Goal: Find specific page/section: Find specific page/section

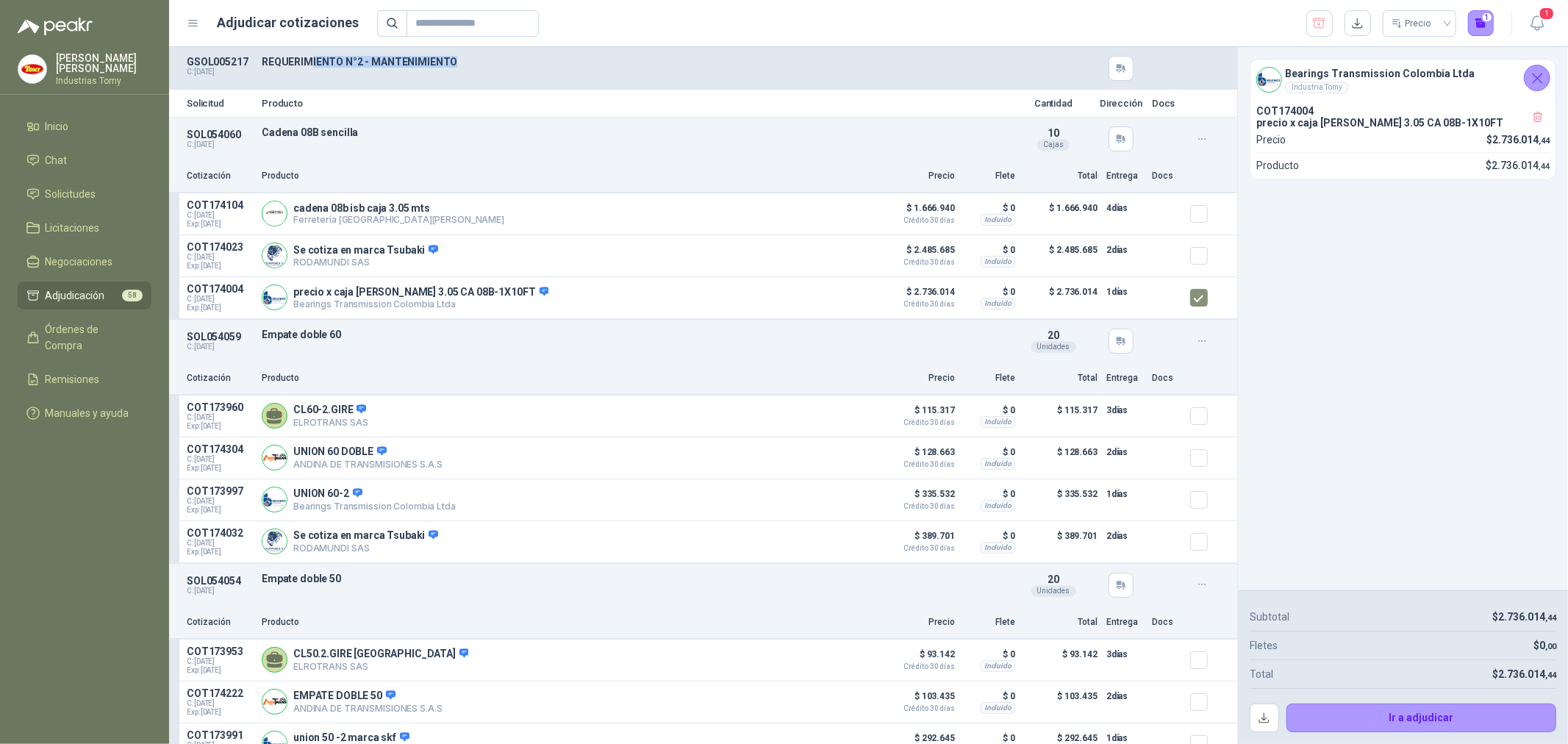
drag, startPoint x: 326, startPoint y: 61, endPoint x: 479, endPoint y: 81, distance: 154.3
click at [475, 47] on div "GSOL005217 C: 29/08/2025 REQUERIMIENTO N°2 - MANTENIMIENTO" at bounding box center [702, 68] width 1068 height 43
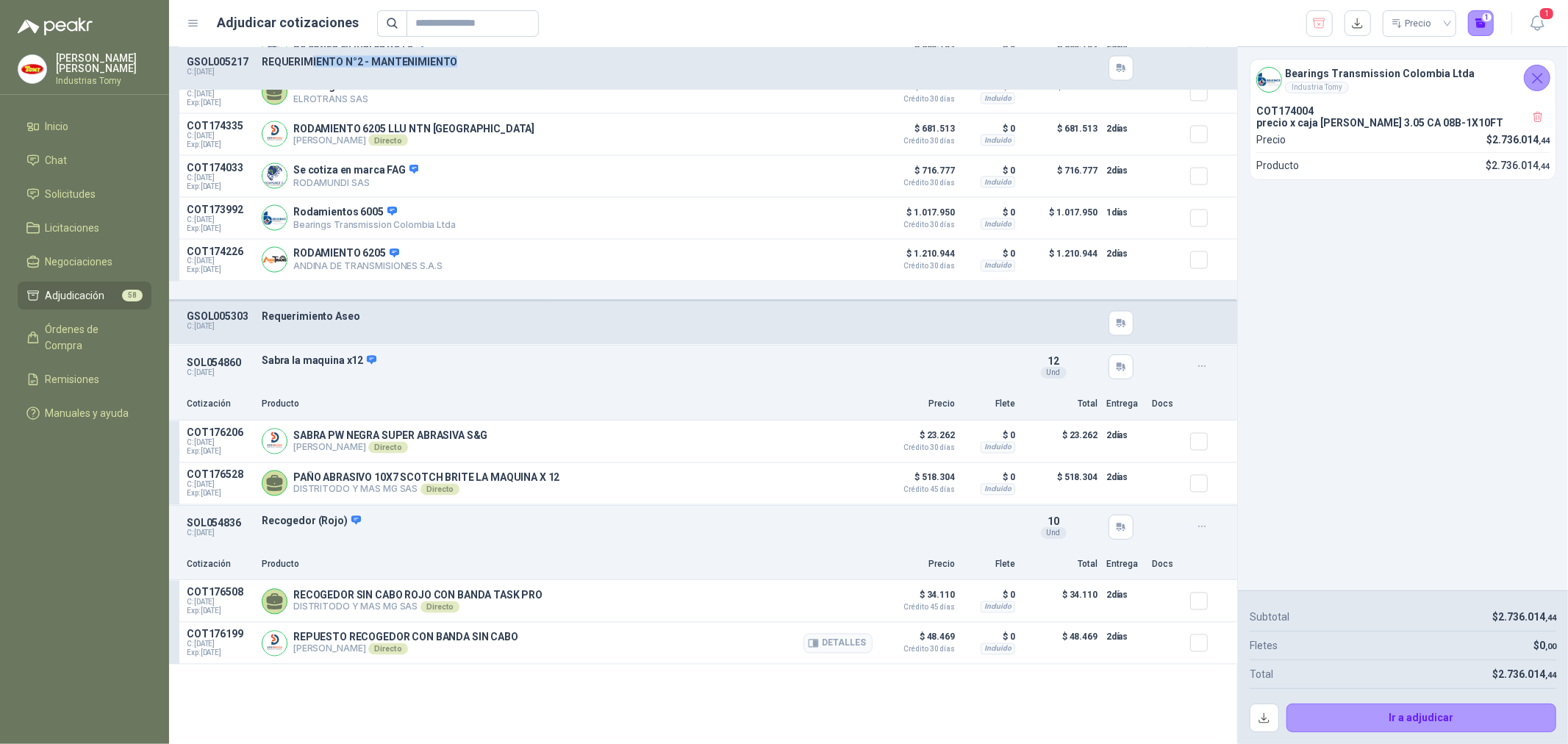
scroll to position [2368, 0]
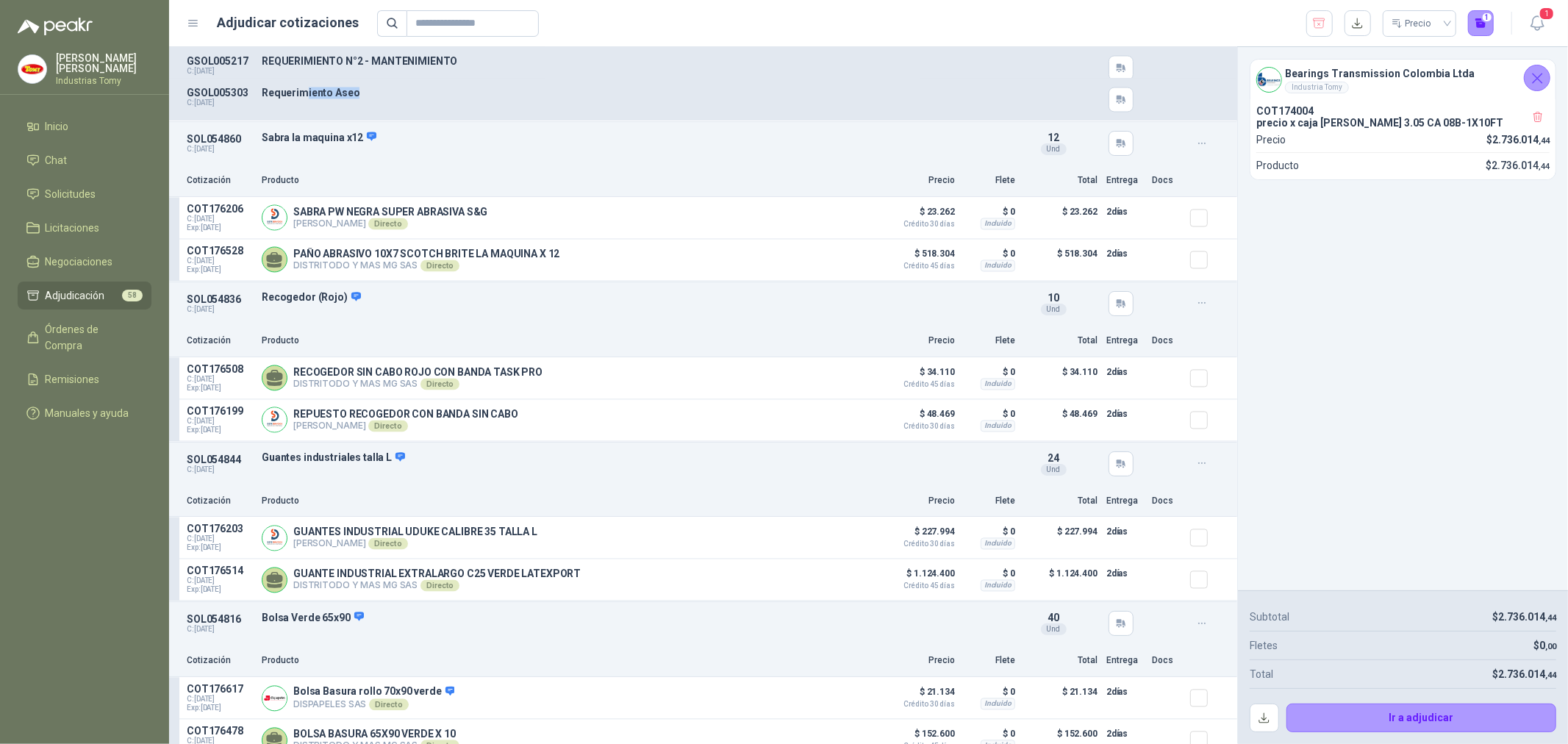
drag, startPoint x: 306, startPoint y: 88, endPoint x: 361, endPoint y: 89, distance: 55.0
click at [361, 89] on div "GSOL005303 C: 04/09/2025 Requerimiento Aseo" at bounding box center [702, 100] width 1068 height 43
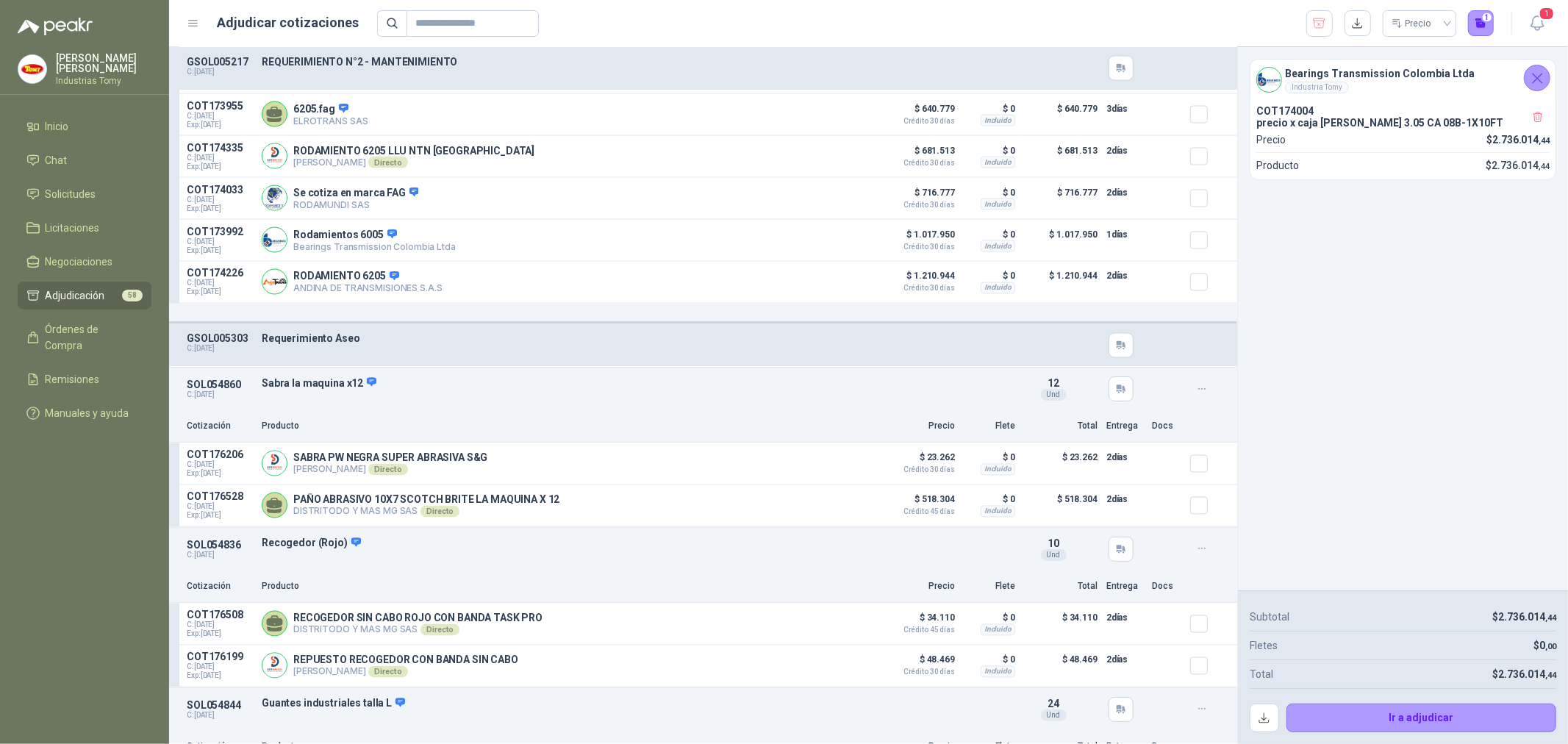
scroll to position [2041, 0]
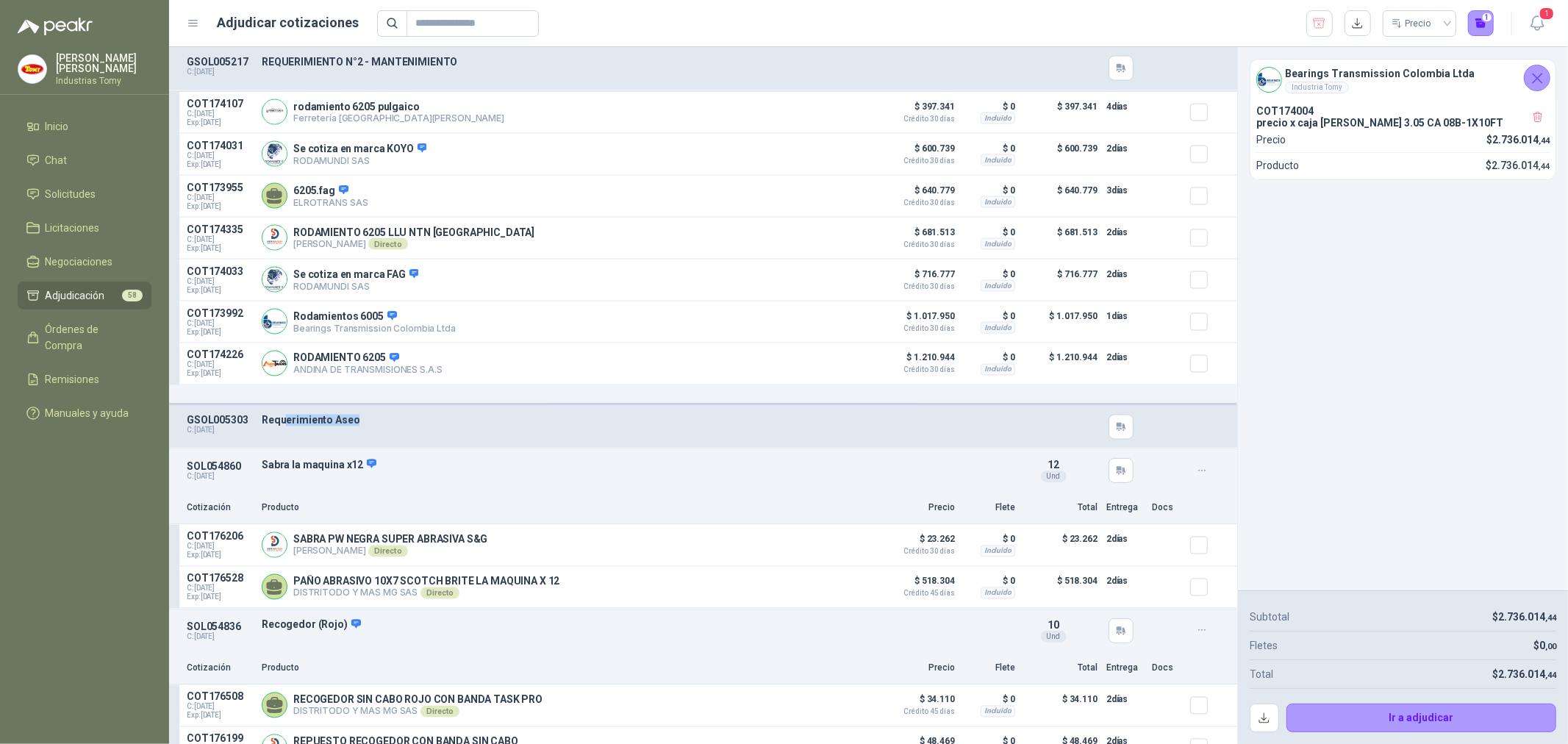
drag, startPoint x: 289, startPoint y: 418, endPoint x: 385, endPoint y: 416, distance: 96.0
click at [385, 416] on p "Requerimiento Aseo" at bounding box center [634, 420] width 747 height 11
click at [344, 414] on div "GSOL005303 C: 04/09/2025 Requerimiento Aseo" at bounding box center [702, 427] width 1068 height 43
drag, startPoint x: 261, startPoint y: 424, endPoint x: 373, endPoint y: 427, distance: 112.0
click at [373, 427] on div "GSOL005303 C: 04/09/2025 Requerimiento Aseo" at bounding box center [702, 427] width 1068 height 43
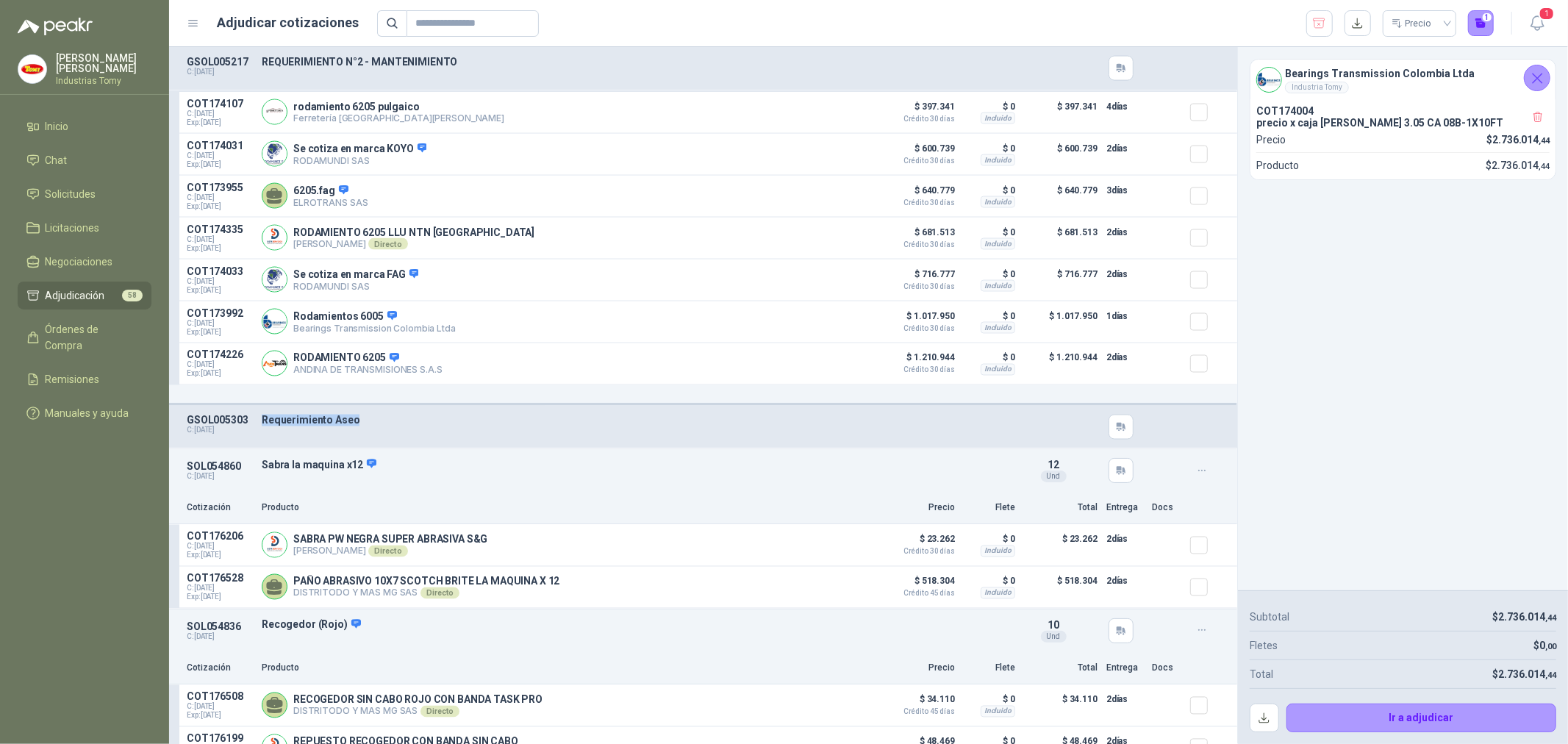
copy p "Requerimiento Aseo"
click at [468, 22] on input "text" at bounding box center [467, 23] width 103 height 25
paste input "**********"
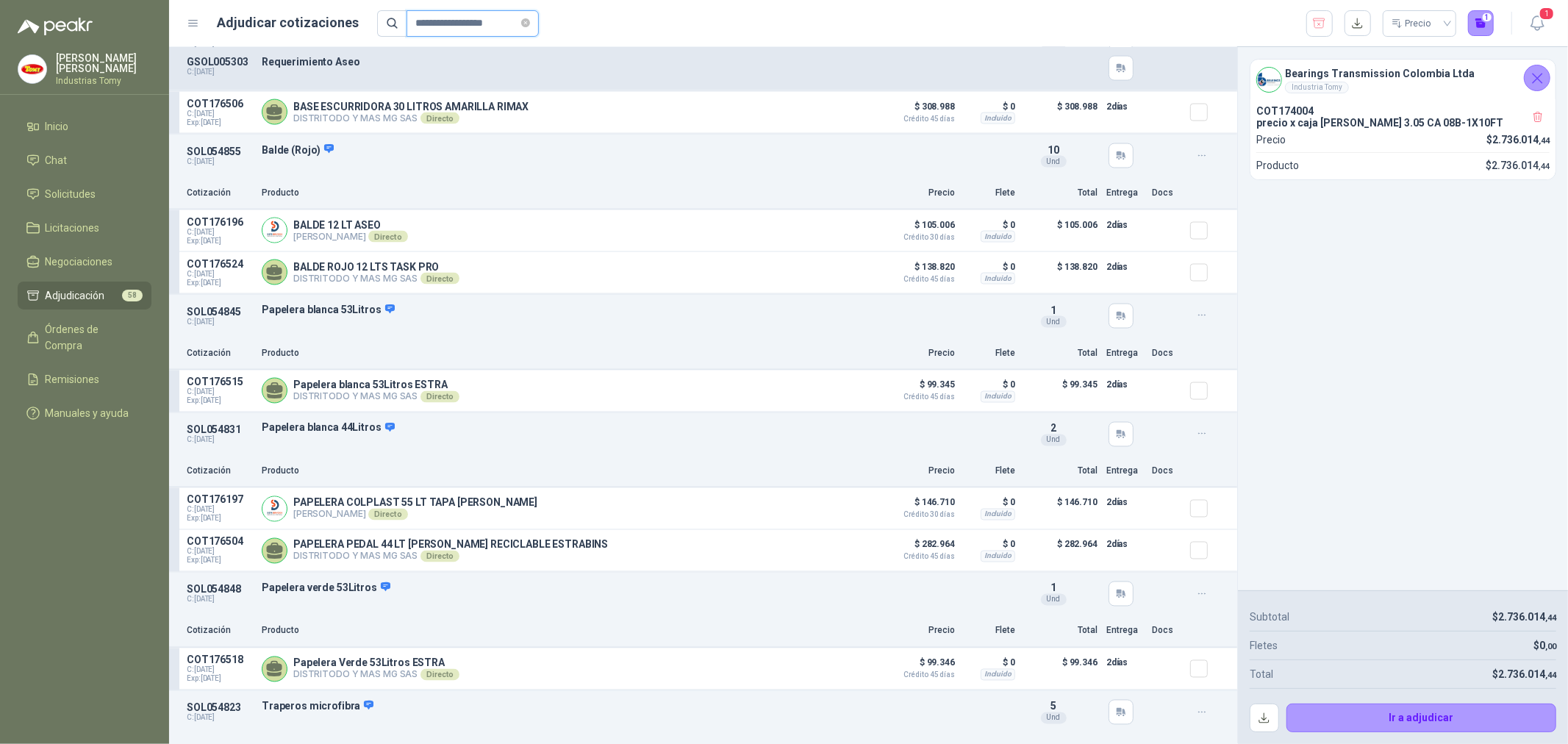
type input "**********"
click at [111, 189] on li "Solicitudes" at bounding box center [84, 194] width 116 height 16
click at [625, 172] on div "SOL054855 C: 04/09/2025 Balde (Rojo) Detalles 10 Und" at bounding box center [702, 156] width 1068 height 43
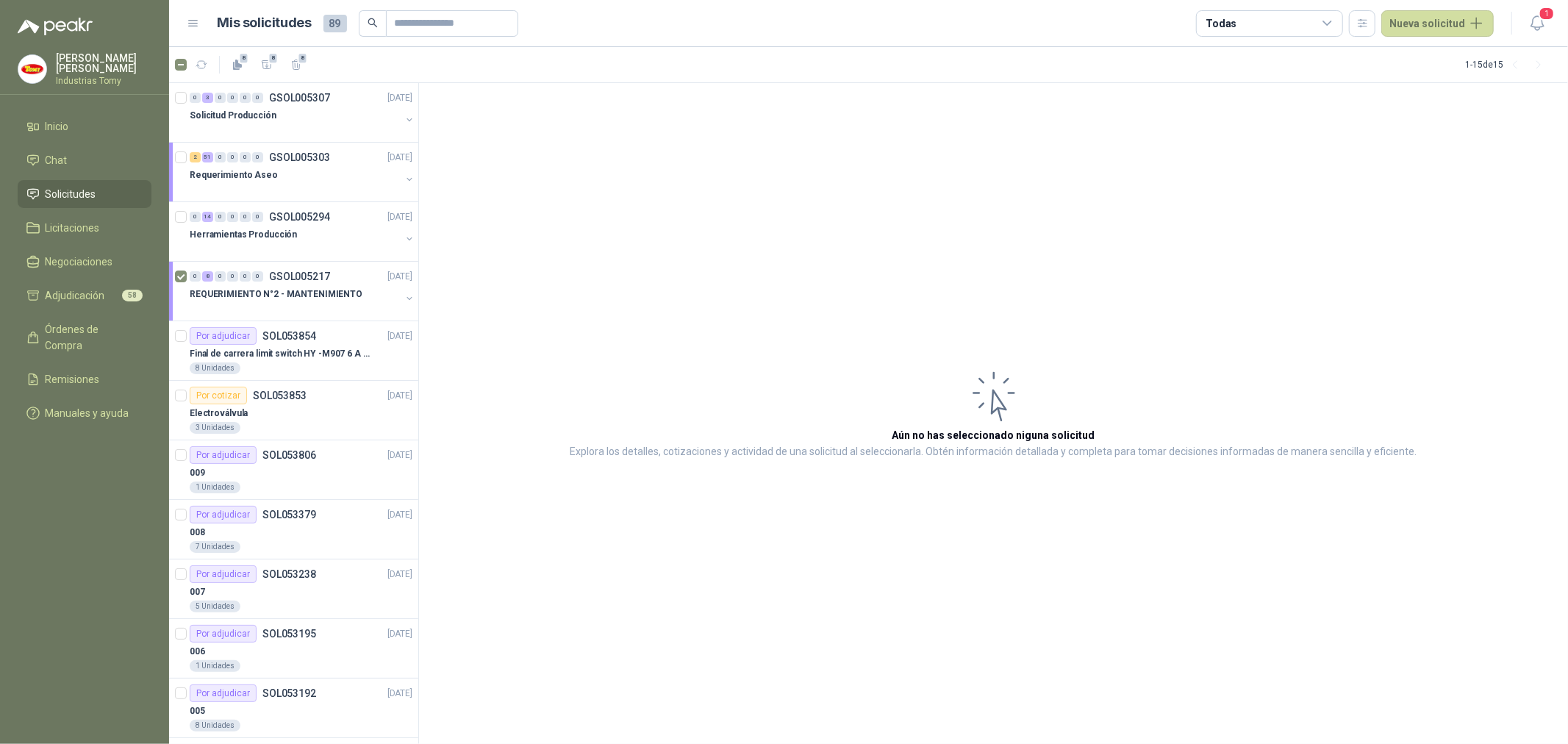
click at [629, 268] on article "Aún no has seleccionado niguna solicitud Explora los detalles, cotizaciones y a…" at bounding box center [993, 413] width 1149 height 661
click at [111, 188] on li "Solicitudes" at bounding box center [84, 194] width 116 height 16
click at [89, 297] on span "Adjudicación" at bounding box center [75, 296] width 60 height 16
click at [89, 297] on span "Adjudicación" at bounding box center [75, 296] width 60 height 16
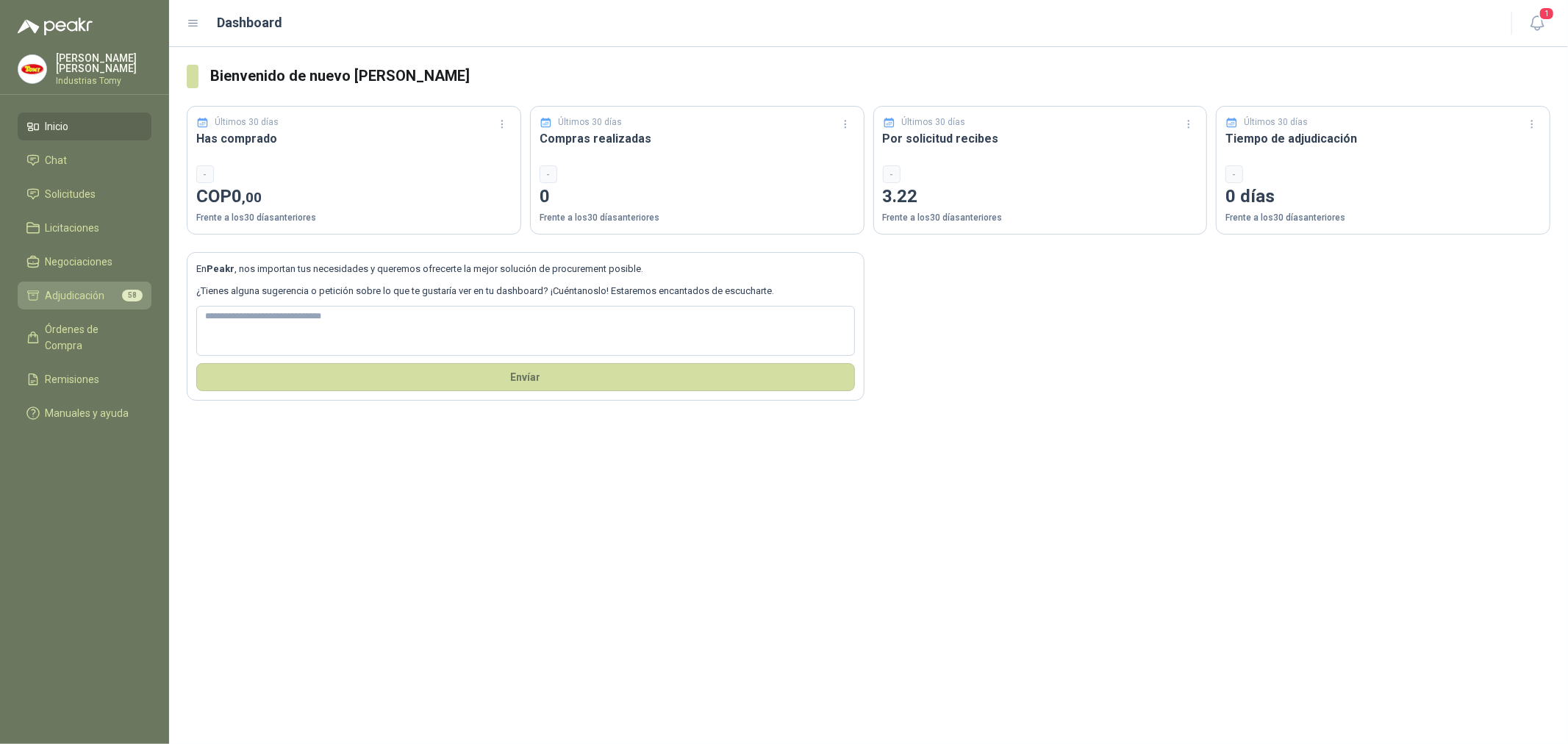
click at [118, 297] on li "Adjudicación 58" at bounding box center [84, 296] width 116 height 16
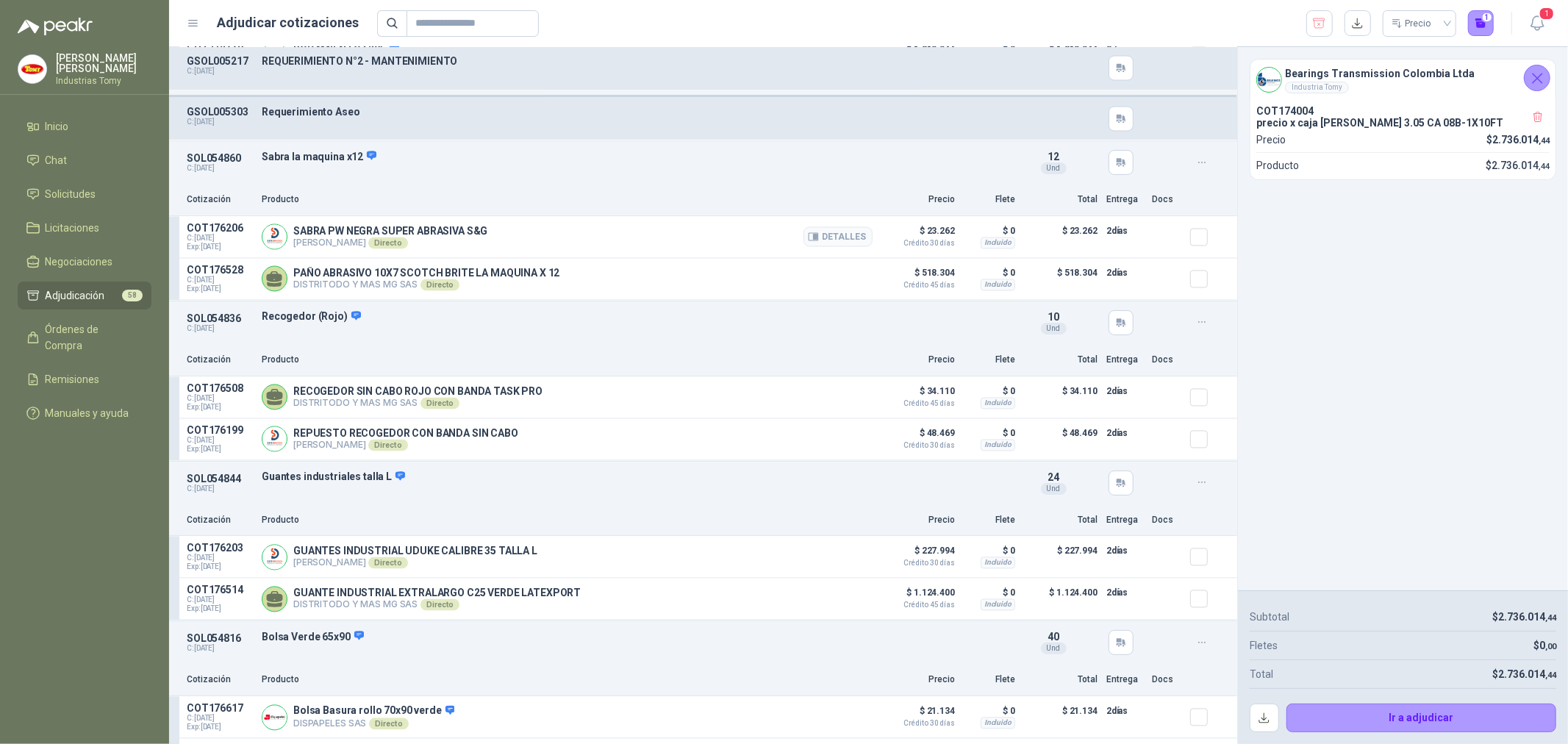
scroll to position [2368, 0]
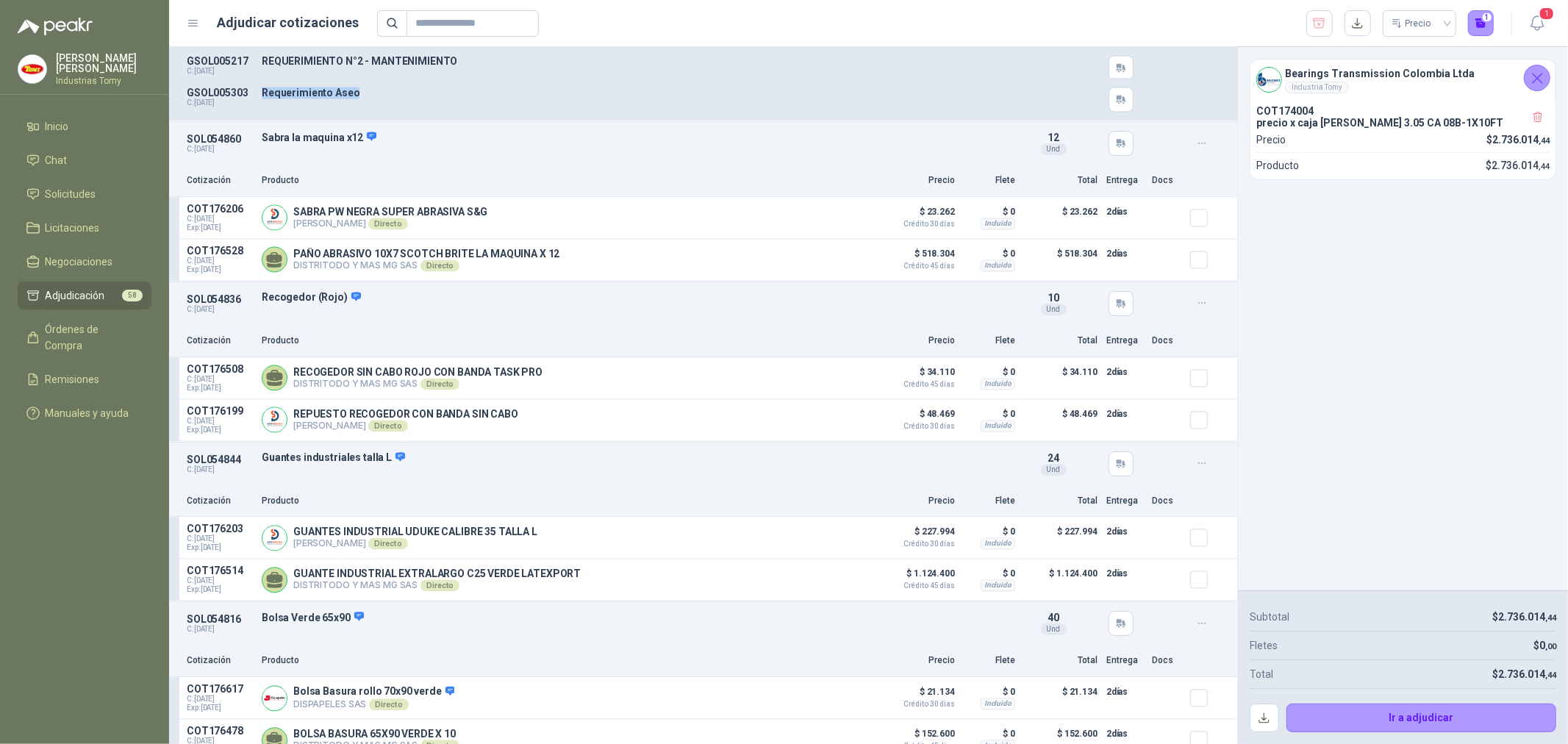
drag, startPoint x: 363, startPoint y: 94, endPoint x: 261, endPoint y: 103, distance: 102.4
click at [261, 103] on div "Requerimiento Aseo" at bounding box center [634, 100] width 747 height 25
copy p "Requerimiento Aseo"
click at [504, 12] on input "text" at bounding box center [467, 23] width 103 height 25
paste input "**********"
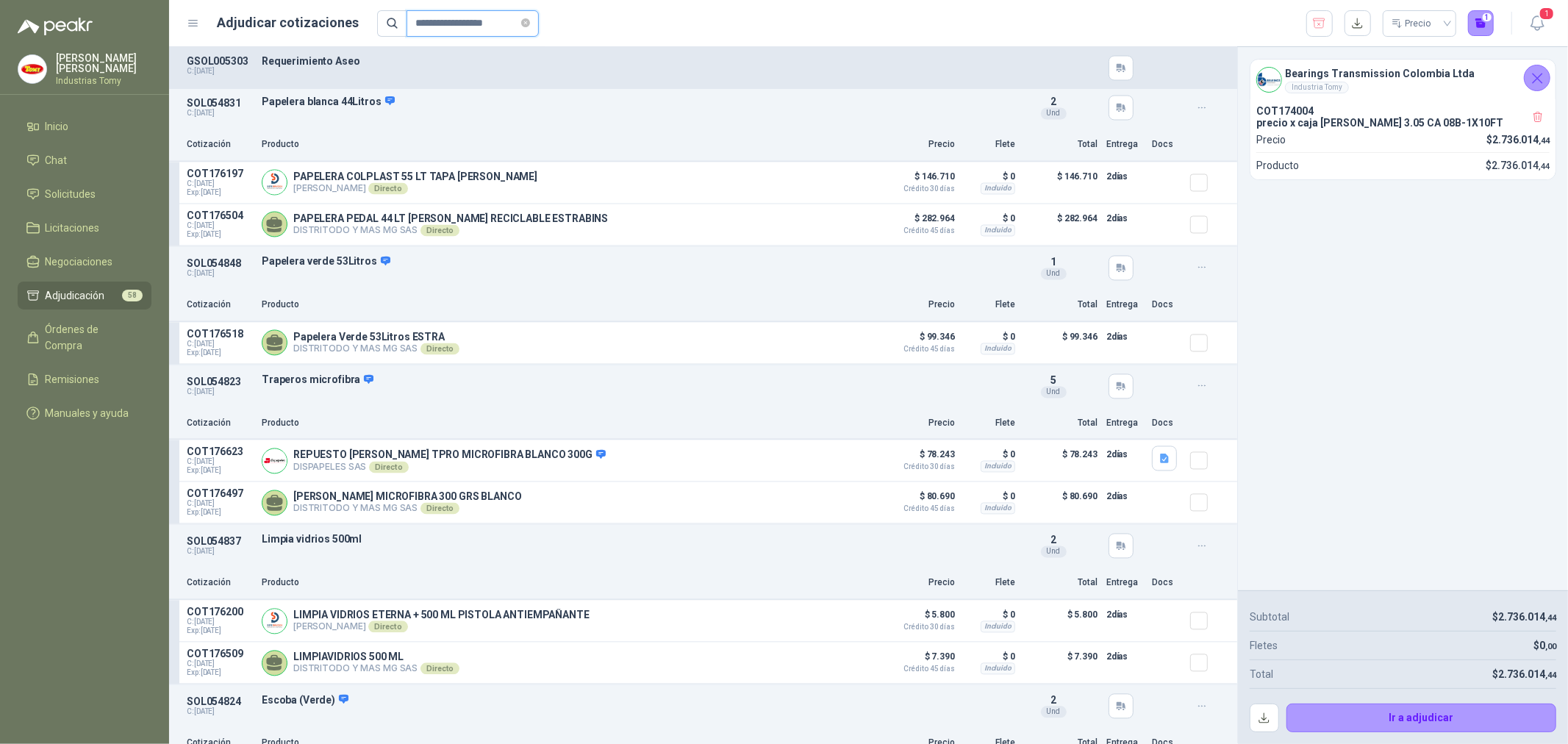
type input "**********"
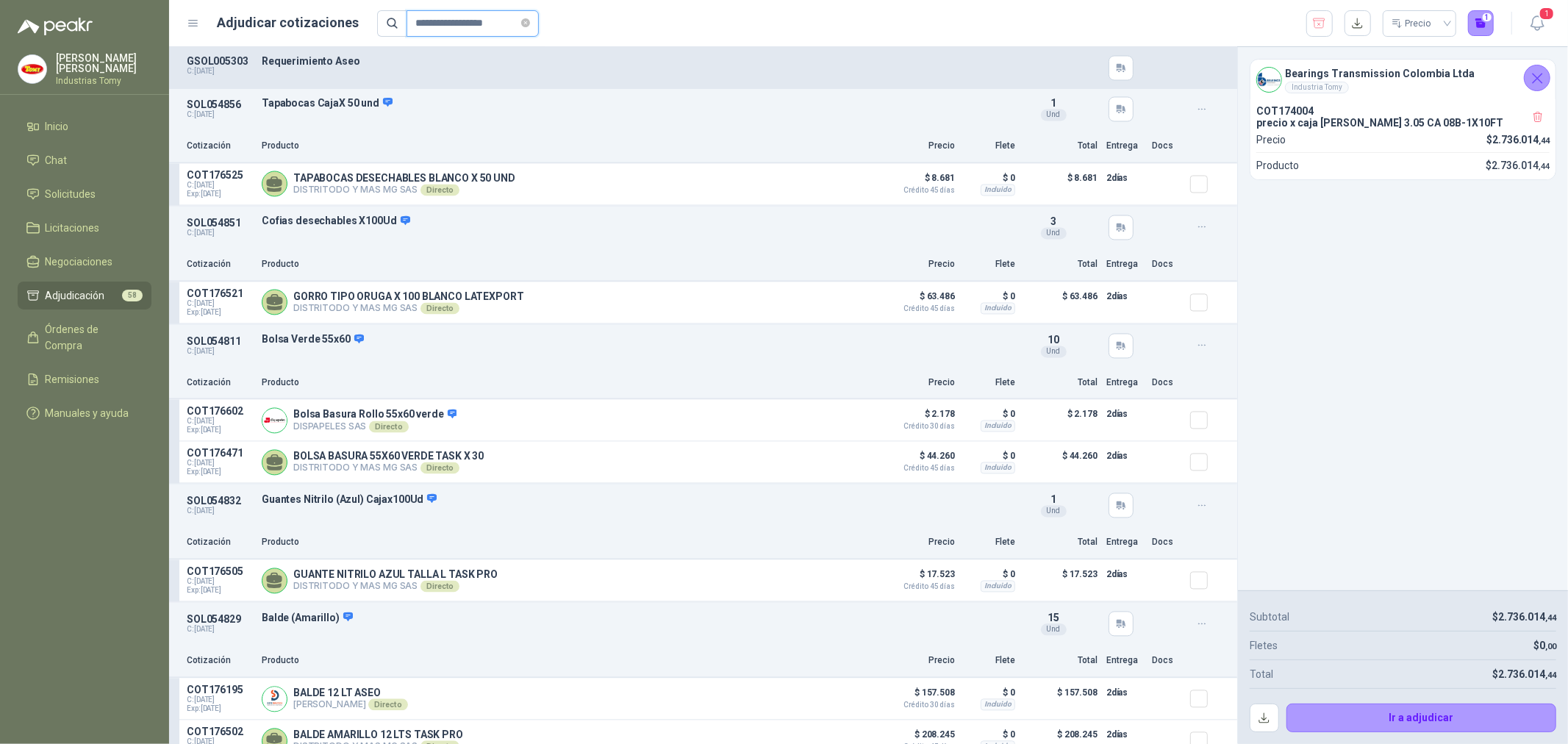
scroll to position [7109, 0]
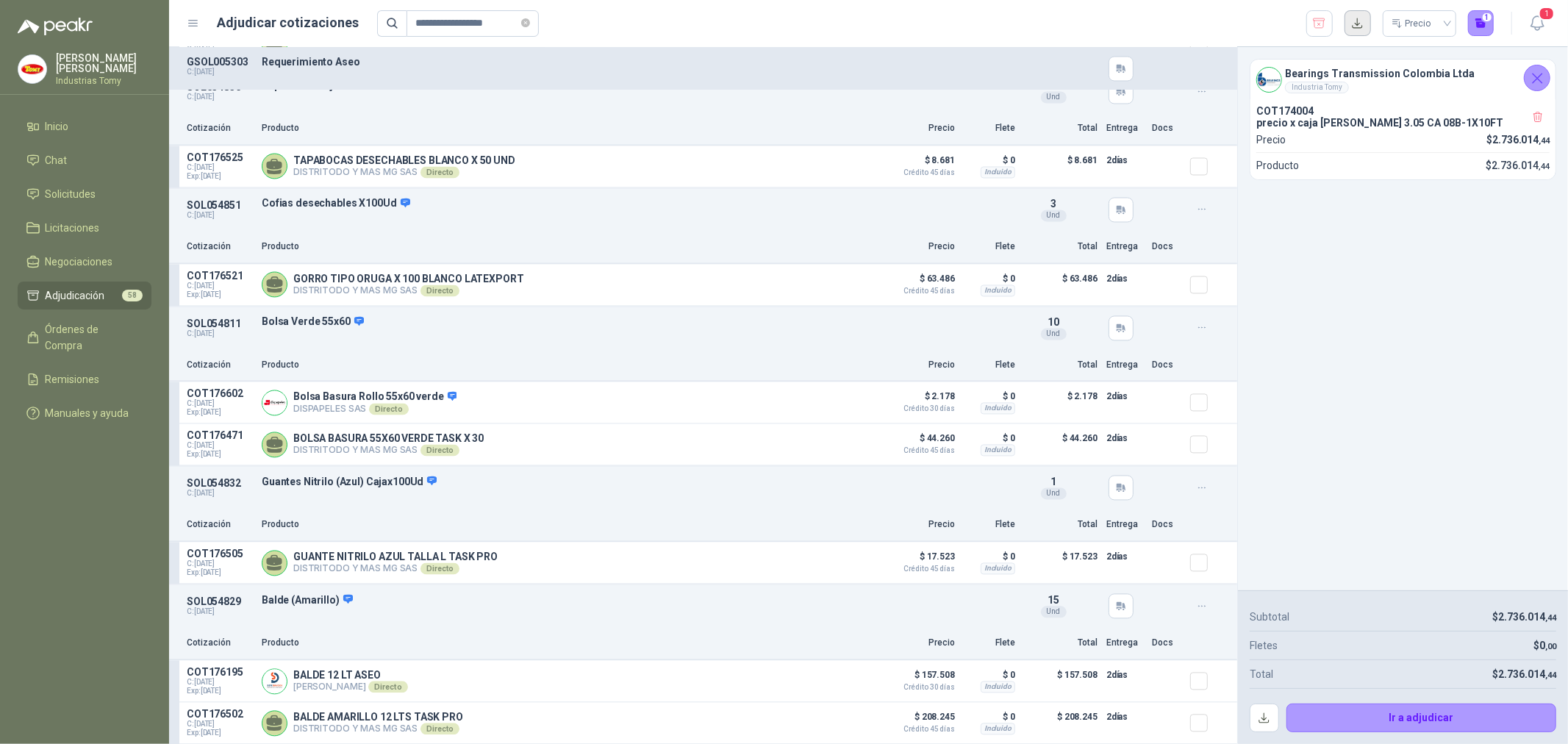
click at [1361, 16] on button "button" at bounding box center [1358, 24] width 26 height 26
